Goal: Task Accomplishment & Management: Manage account settings

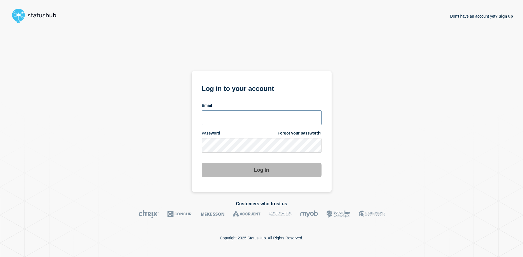
click at [249, 122] on input "email input" at bounding box center [262, 117] width 120 height 15
type input "[EMAIL_ADDRESS][DOMAIN_NAME]"
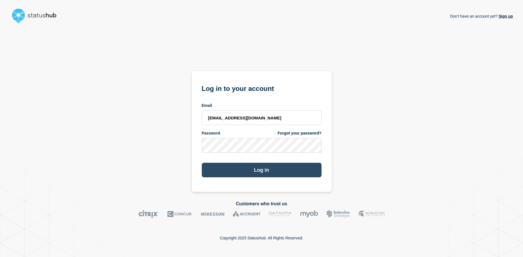
click at [263, 168] on button "Log in" at bounding box center [262, 170] width 120 height 15
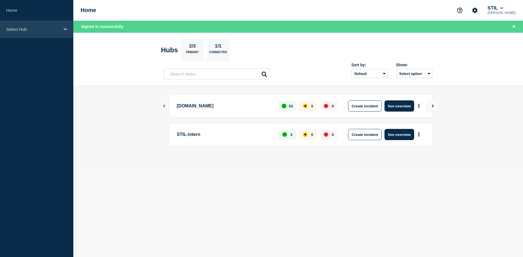
click at [66, 28] on icon at bounding box center [65, 29] width 4 height 4
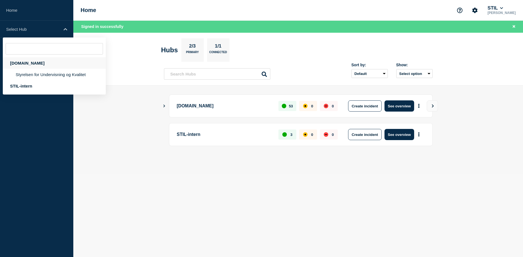
click at [33, 65] on div "[DOMAIN_NAME]" at bounding box center [54, 62] width 103 height 11
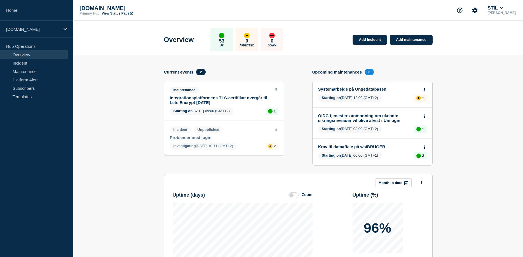
click at [512, 12] on p "[PERSON_NAME]" at bounding box center [501, 13] width 30 height 4
click at [477, 11] on icon "Account settings" at bounding box center [475, 11] width 6 height 6
click at [504, 9] on button "STIL" at bounding box center [495, 8] width 18 height 6
click at [502, 55] on link "User settings" at bounding box center [503, 53] width 25 height 5
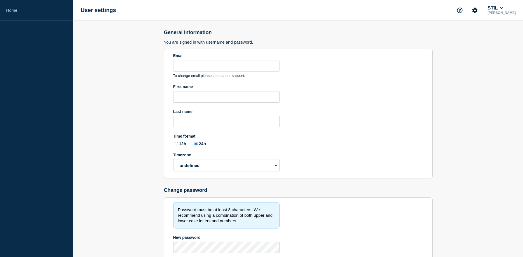
type input "[EMAIL_ADDRESS][DOMAIN_NAME]"
type input "Søren"
type input "Resbo"
radio input "true"
select select "hub"
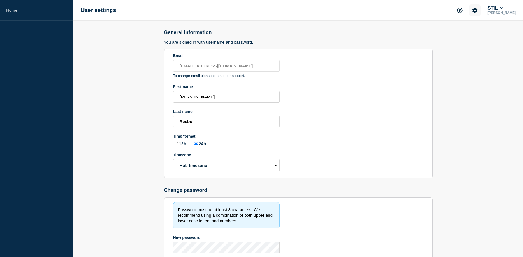
click at [479, 9] on button "Account settings" at bounding box center [475, 10] width 12 height 12
click at [504, 6] on button "STIL" at bounding box center [495, 8] width 18 height 6
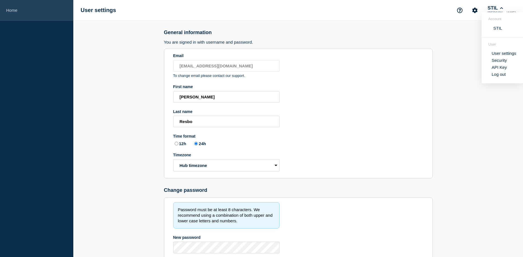
click at [13, 12] on link "Home" at bounding box center [36, 10] width 73 height 21
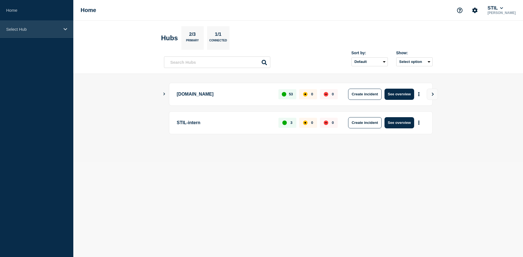
click at [22, 26] on div "Select Hub" at bounding box center [36, 29] width 73 height 17
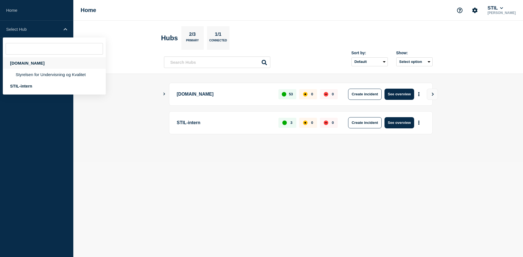
click at [22, 61] on div "driftsinfo.stil.dk" at bounding box center [54, 62] width 103 height 11
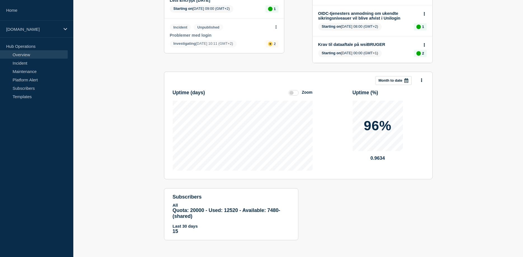
scroll to position [104, 0]
click at [22, 96] on link "Templates" at bounding box center [34, 96] width 68 height 8
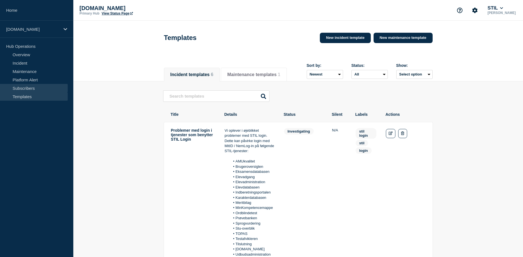
click at [23, 88] on link "Subscribers" at bounding box center [34, 88] width 68 height 8
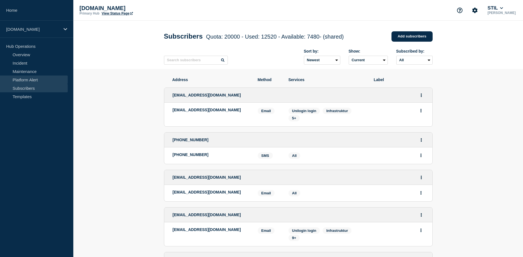
click at [25, 81] on link "Platform Alert" at bounding box center [34, 79] width 68 height 8
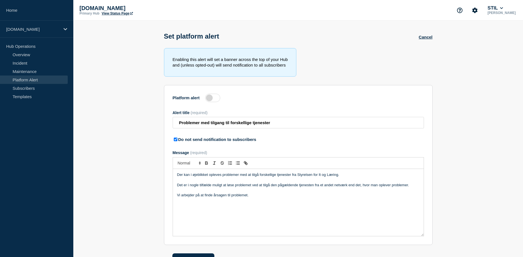
scroll to position [18, 0]
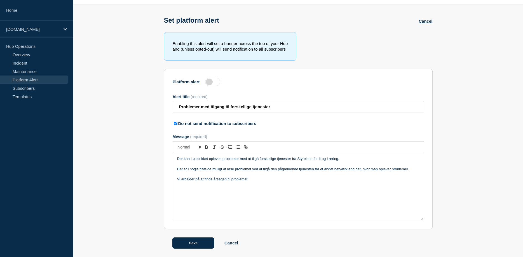
click at [474, 120] on section "Enabling this alert will set a banner across the top of your Hub and (unless op…" at bounding box center [297, 140] width 449 height 216
click at [32, 70] on link "Maintenance" at bounding box center [34, 71] width 68 height 8
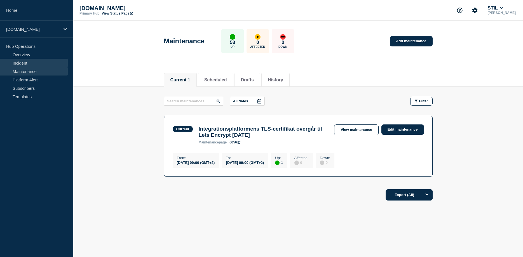
click at [29, 63] on link "Incident" at bounding box center [34, 63] width 68 height 8
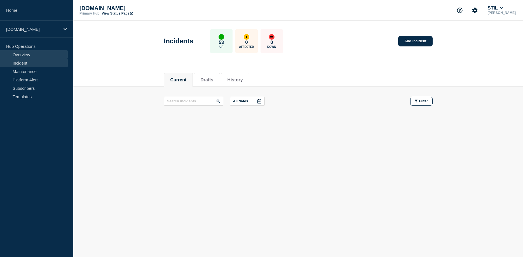
click at [27, 53] on link "Overview" at bounding box center [34, 54] width 68 height 8
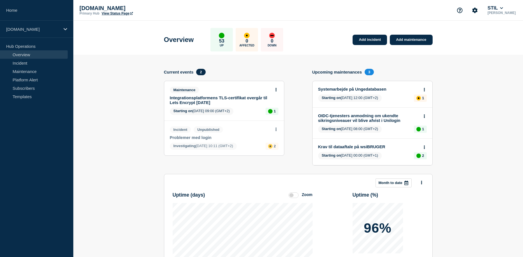
click at [12, 45] on p "Hub Operations" at bounding box center [36, 46] width 73 height 8
click at [63, 28] on icon at bounding box center [65, 29] width 4 height 4
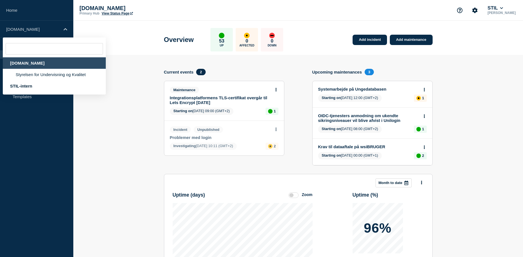
click at [147, 148] on section "Add incident Add maintenance Current events 2 Maintenance Integrationsplatforme…" at bounding box center [297, 203] width 449 height 296
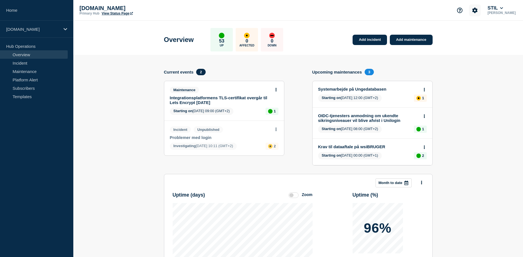
click at [477, 11] on icon "Account settings" at bounding box center [475, 11] width 6 height 6
click at [477, 10] on icon "Account settings" at bounding box center [475, 11] width 6 height 6
click at [462, 10] on icon "Support" at bounding box center [460, 11] width 6 height 6
click at [502, 9] on icon at bounding box center [501, 8] width 3 height 2
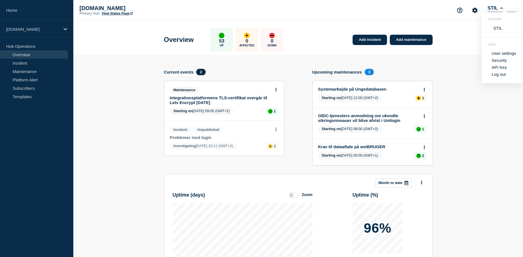
click at [486, 133] on section "Add incident Add maintenance Current events 2 Maintenance Integrationsplatforme…" at bounding box center [297, 203] width 449 height 296
click at [27, 96] on link "Templates" at bounding box center [34, 96] width 68 height 8
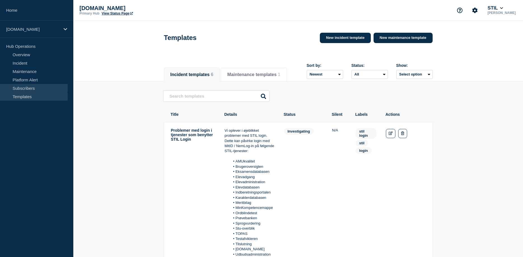
click at [28, 91] on link "Subscribers" at bounding box center [34, 88] width 68 height 8
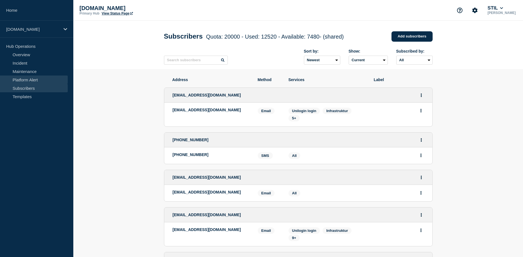
click at [31, 80] on link "Platform Alert" at bounding box center [34, 79] width 68 height 8
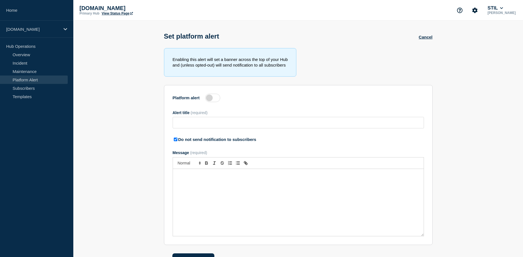
type input "Problemer med tilgang til forskellige tjenester"
checkbox input "true"
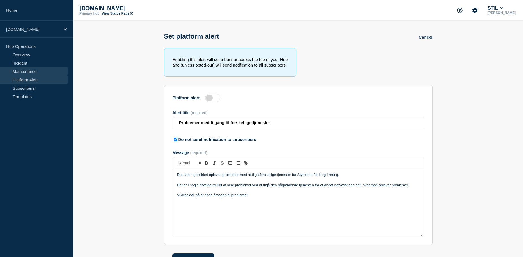
click at [32, 70] on link "Maintenance" at bounding box center [34, 71] width 68 height 8
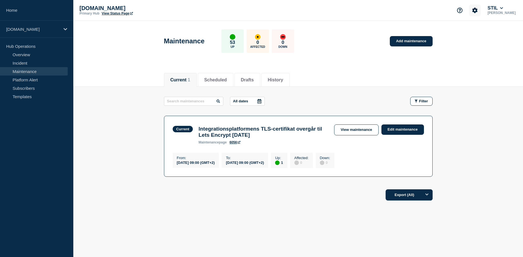
click at [480, 12] on button "Account settings" at bounding box center [475, 10] width 12 height 12
click at [482, 34] on link "Team Members" at bounding box center [483, 33] width 29 height 5
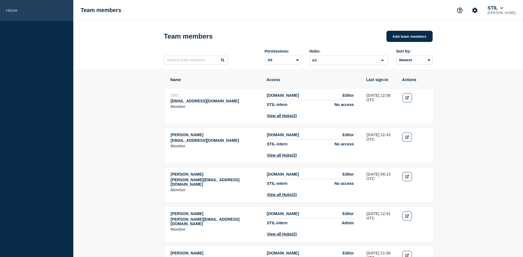
click at [15, 12] on link "Home" at bounding box center [36, 10] width 73 height 21
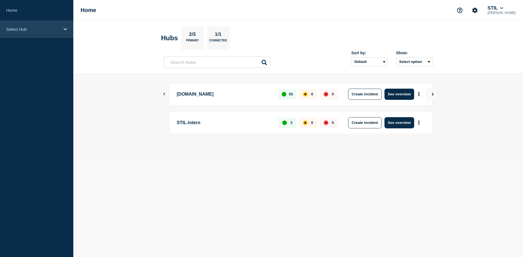
click at [57, 29] on p "Select Hub" at bounding box center [33, 29] width 54 height 5
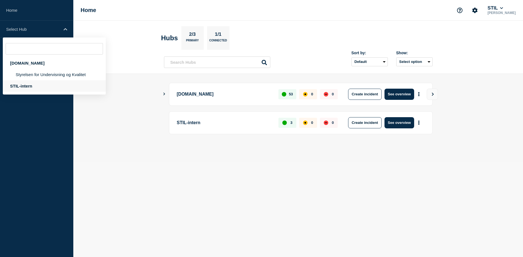
click at [25, 88] on div "STIL-intern" at bounding box center [54, 85] width 103 height 11
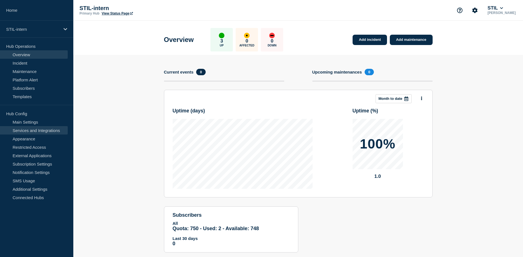
click at [29, 127] on link "Services and Integrations" at bounding box center [34, 130] width 68 height 8
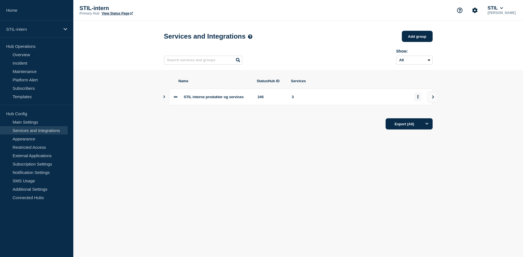
click at [418, 101] on button "group actions" at bounding box center [417, 97] width 7 height 9
click at [417, 99] on icon "group actions" at bounding box center [417, 97] width 1 height 4
click at [285, 153] on body "Home STIL-intern Hub Operations Overview Incident Maintenance Platform Alert Su…" at bounding box center [261, 128] width 523 height 257
click at [38, 157] on link "External Applications" at bounding box center [34, 155] width 68 height 8
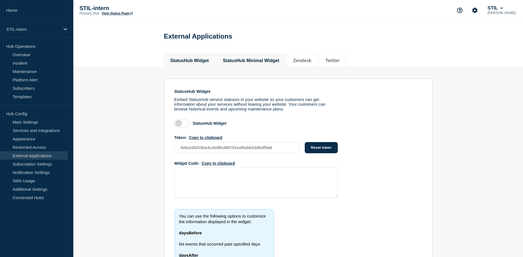
click at [265, 62] on button "StatusHub Minimal Widget" at bounding box center [251, 60] width 56 height 5
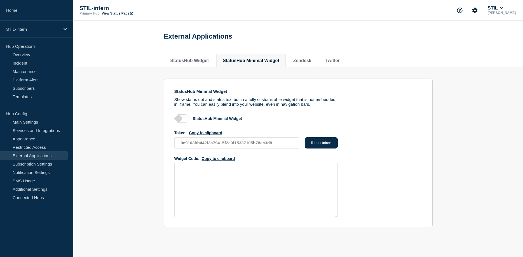
click at [182, 120] on label at bounding box center [181, 118] width 15 height 8
click at [0, 0] on input "checkbox" at bounding box center [0, 0] width 0 height 0
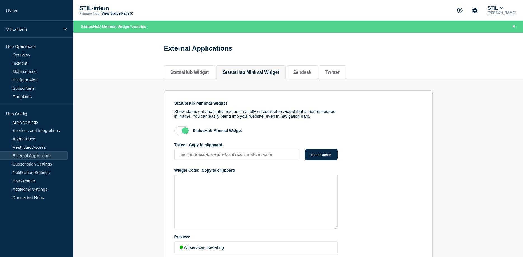
scroll to position [31, 0]
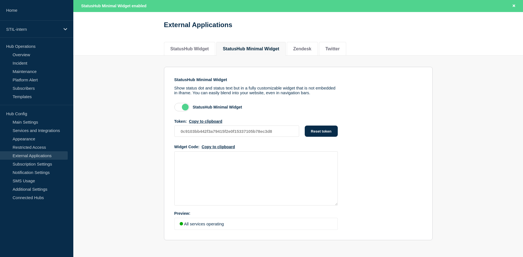
click at [186, 103] on label at bounding box center [181, 107] width 15 height 8
click at [0, 0] on input "checkbox" at bounding box center [0, 0] width 0 height 0
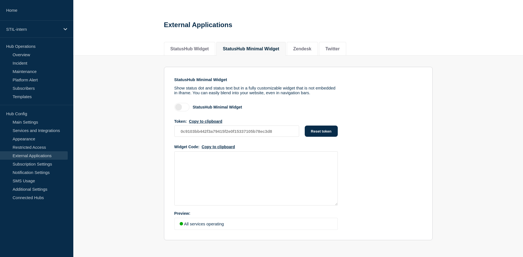
scroll to position [6, 0]
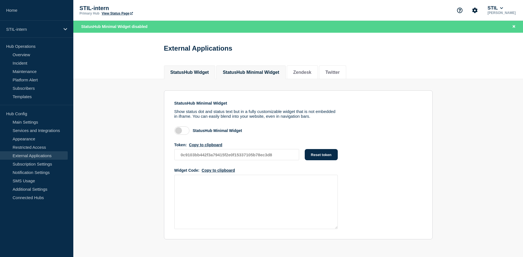
click at [202, 70] on button "StatusHub Widget" at bounding box center [189, 72] width 39 height 5
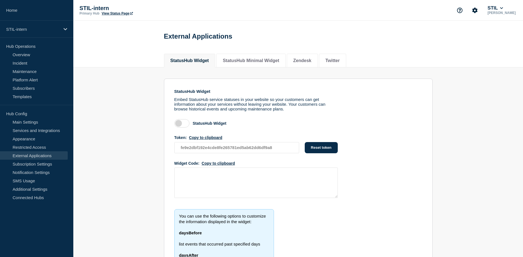
scroll to position [72, 0]
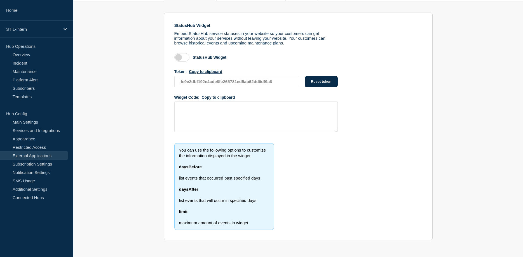
click at [183, 55] on label at bounding box center [181, 57] width 15 height 8
click at [0, 0] on input "checkbox" at bounding box center [0, 0] width 0 height 0
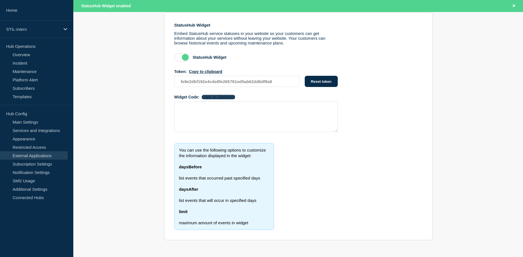
click at [213, 95] on button "Copy to clipboard" at bounding box center [218, 97] width 33 height 4
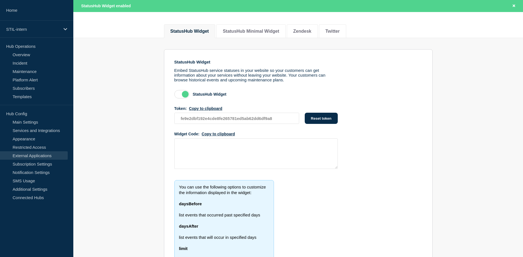
scroll to position [26, 0]
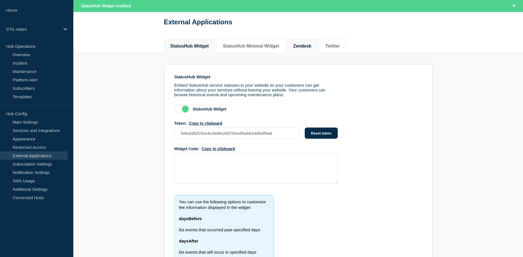
click at [311, 44] on button "Zendesk" at bounding box center [302, 46] width 18 height 5
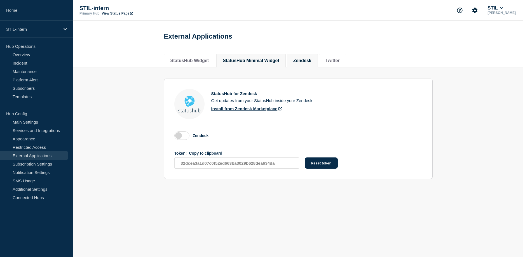
click at [258, 59] on button "StatusHub Minimal Widget" at bounding box center [251, 60] width 56 height 5
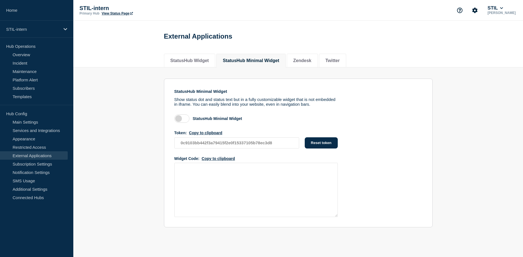
click at [182, 121] on label at bounding box center [181, 118] width 15 height 8
click at [0, 0] on input "checkbox" at bounding box center [0, 0] width 0 height 0
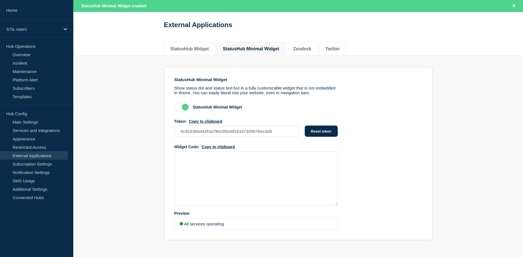
scroll to position [31, 0]
click at [180, 105] on label at bounding box center [181, 107] width 15 height 8
click at [0, 0] on input "checkbox" at bounding box center [0, 0] width 0 height 0
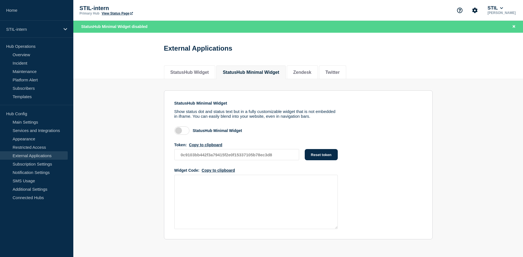
scroll to position [6, 0]
click at [192, 70] on button "StatusHub Widget" at bounding box center [189, 72] width 39 height 5
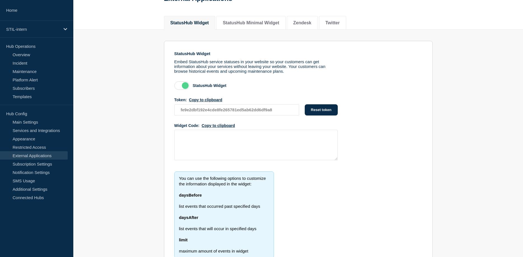
scroll to position [72, 0]
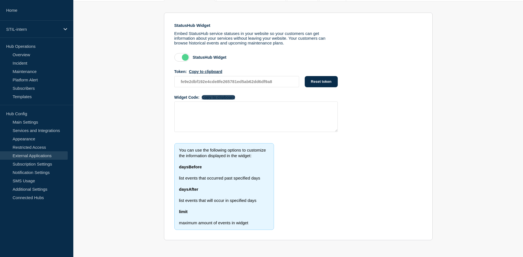
click at [210, 95] on button "Copy to clipboard" at bounding box center [218, 97] width 33 height 4
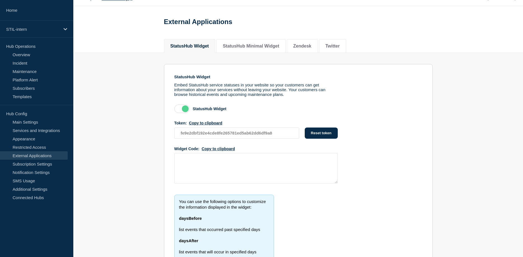
click at [186, 113] on label at bounding box center [181, 109] width 15 height 8
click at [0, 0] on input "checkbox" at bounding box center [0, 0] width 0 height 0
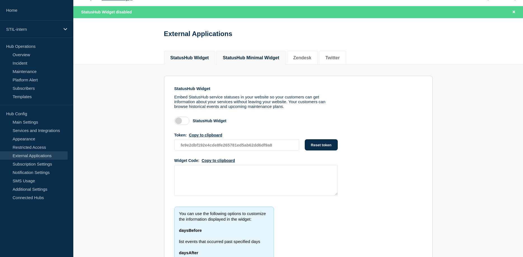
click at [253, 58] on button "StatusHub Minimal Widget" at bounding box center [251, 57] width 56 height 5
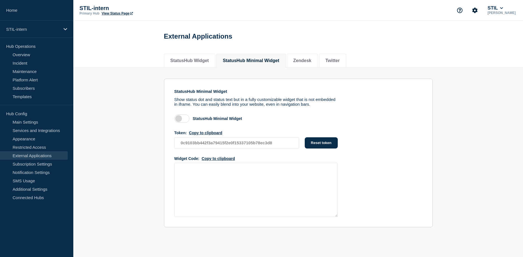
click at [183, 122] on label at bounding box center [181, 118] width 15 height 8
click at [0, 0] on input "checkbox" at bounding box center [0, 0] width 0 height 0
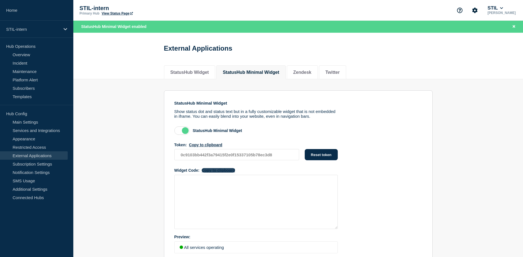
click at [222, 173] on button "Copy to clipboard" at bounding box center [218, 170] width 33 height 4
click at [192, 72] on button "StatusHub Widget" at bounding box center [189, 72] width 39 height 5
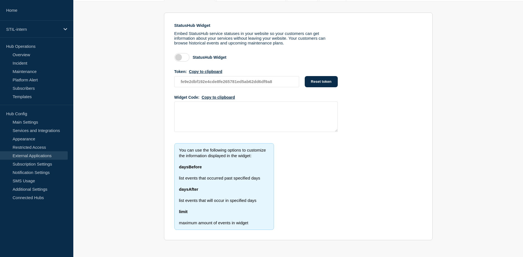
scroll to position [72, 0]
click at [222, 95] on button "Copy to clipboard" at bounding box center [218, 97] width 33 height 4
click at [183, 56] on label at bounding box center [181, 57] width 15 height 8
click at [0, 0] on input "checkbox" at bounding box center [0, 0] width 0 height 0
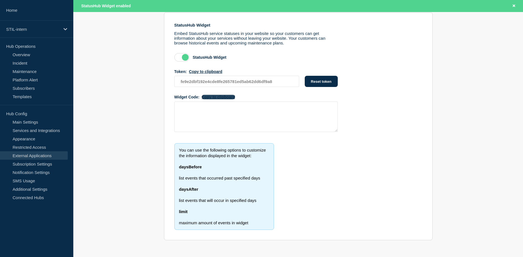
click at [223, 95] on button "Copy to clipboard" at bounding box center [218, 97] width 33 height 4
